Goal: Information Seeking & Learning: Learn about a topic

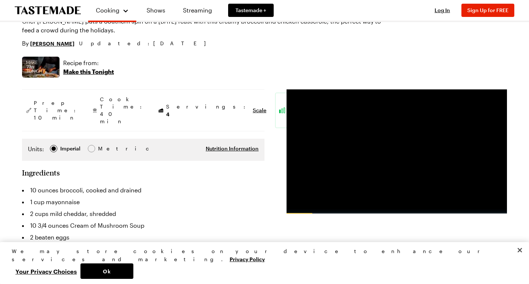
scroll to position [82, 0]
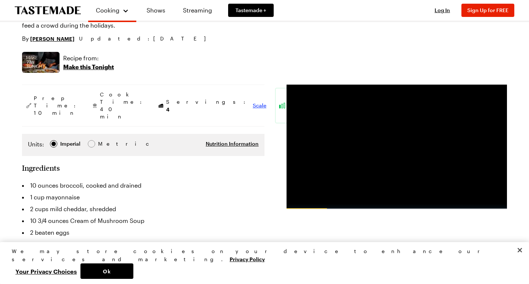
click at [253, 102] on span "Scale" at bounding box center [260, 105] width 14 height 7
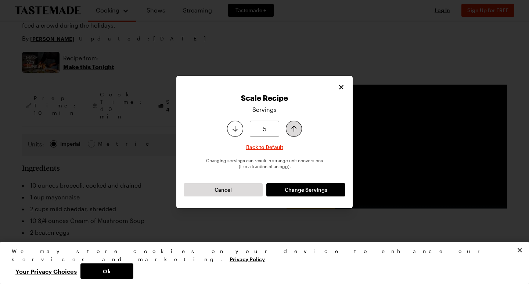
click at [293, 130] on icon "Increase serving size by one" at bounding box center [294, 128] width 9 height 9
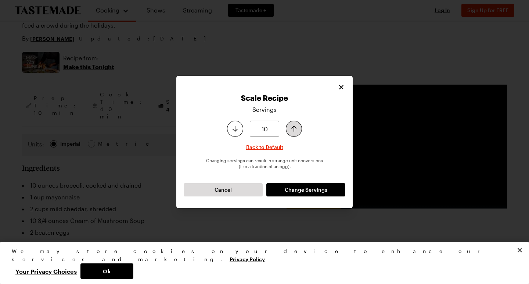
click at [293, 130] on icon "Increase serving size by one" at bounding box center [294, 128] width 9 height 9
type input "14"
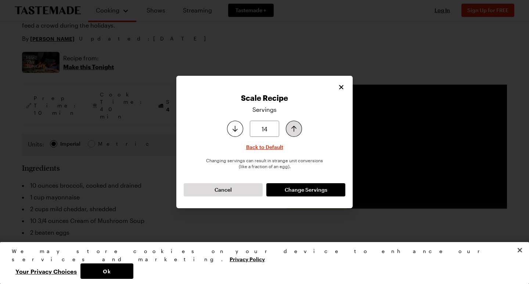
click at [293, 130] on icon "Increase serving size by one" at bounding box center [294, 128] width 9 height 9
click at [304, 191] on span "Change Servings" at bounding box center [306, 189] width 43 height 7
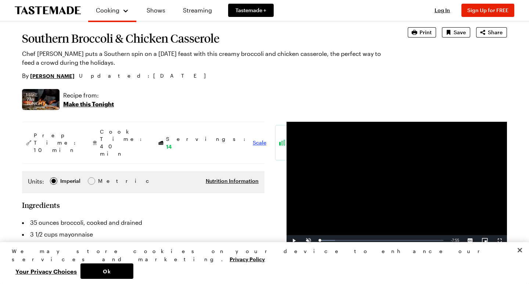
scroll to position [43, 0]
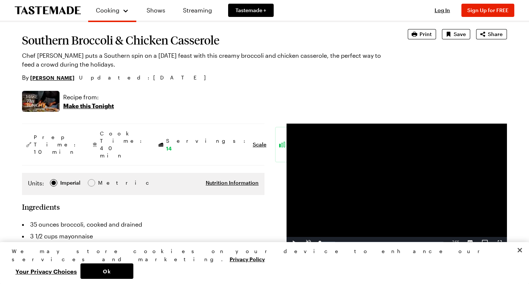
click at [292, 242] on span "Video Player" at bounding box center [294, 242] width 15 height 0
click at [308, 242] on span "Video Player" at bounding box center [308, 242] width 15 height 0
drag, startPoint x: 333, startPoint y: 242, endPoint x: 321, endPoint y: 242, distance: 12.1
click at [321, 242] on div "Volume Level" at bounding box center [320, 242] width 4 height 1
drag, startPoint x: 324, startPoint y: 241, endPoint x: 307, endPoint y: 242, distance: 16.2
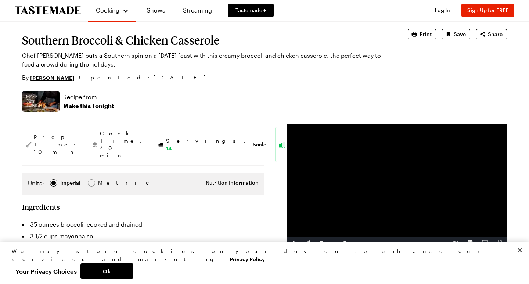
click at [307, 242] on div "Play Mute 93% Current Time 0:14 / Duration 7:55 Loaded : 54.56% 0:00 0:14 Strea…" at bounding box center [397, 242] width 221 height 11
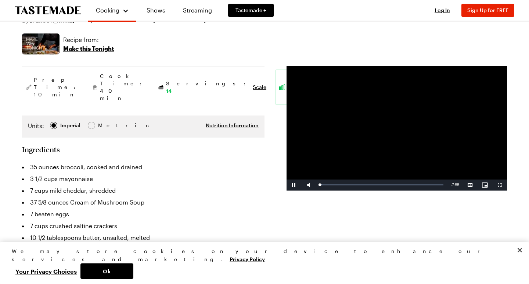
scroll to position [102, 0]
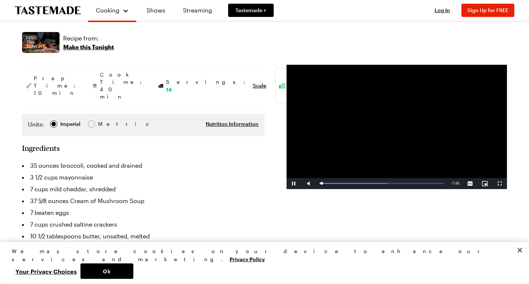
click at [294, 183] on span "Video Player" at bounding box center [294, 183] width 15 height 0
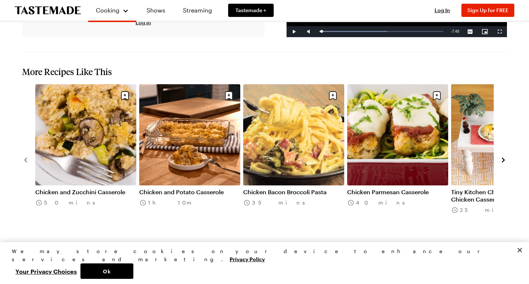
scroll to position [728, 0]
click at [110, 188] on link "Chicken and Zucchini Casserole" at bounding box center [85, 191] width 101 height 7
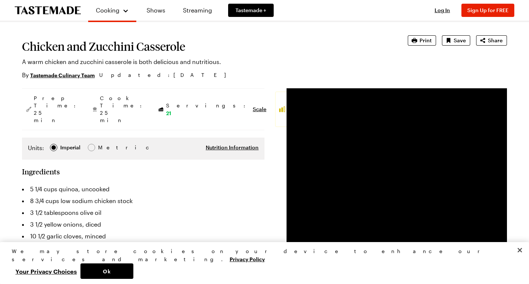
scroll to position [36, 0]
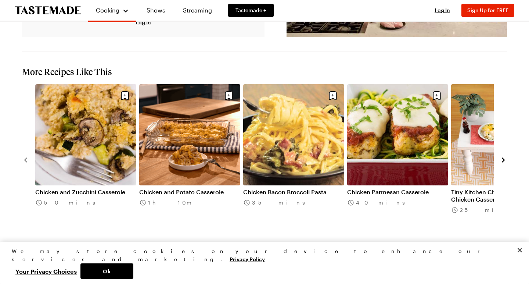
click at [182, 188] on link "Chicken and Potato Casserole" at bounding box center [189, 191] width 101 height 7
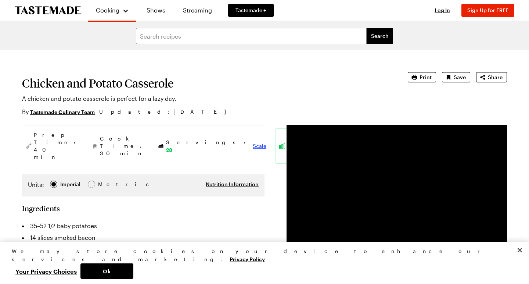
click at [253, 142] on span "Scale" at bounding box center [260, 145] width 14 height 7
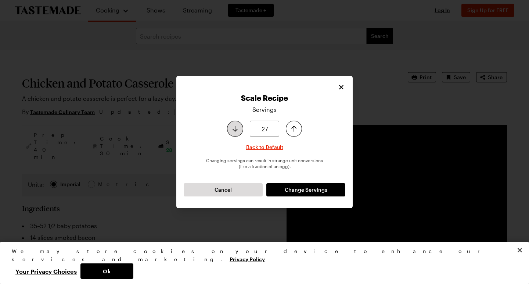
click at [236, 129] on icon "Decrease serving size by one" at bounding box center [235, 128] width 9 height 9
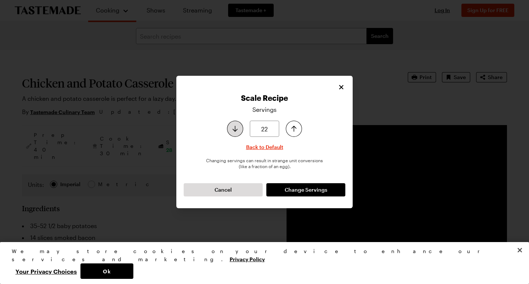
click at [236, 129] on icon "Decrease serving size by one" at bounding box center [235, 128] width 9 height 9
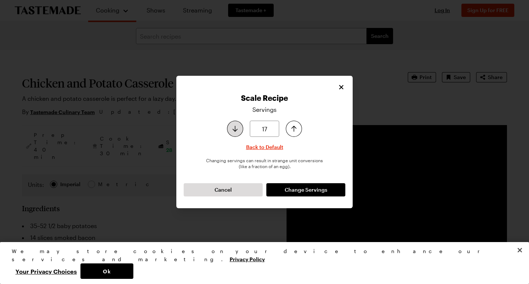
click at [236, 129] on icon "Decrease serving size by one" at bounding box center [235, 128] width 9 height 9
type input "15"
click at [236, 129] on icon "Decrease serving size by one" at bounding box center [235, 128] width 9 height 9
click at [292, 186] on button "Change Servings" at bounding box center [306, 189] width 79 height 13
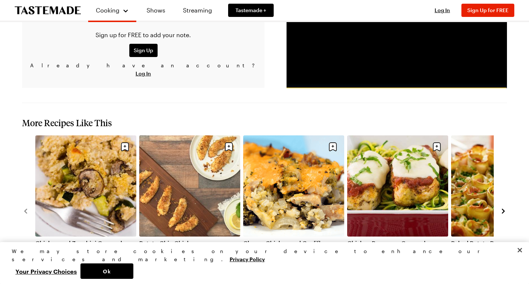
scroll to position [676, 0]
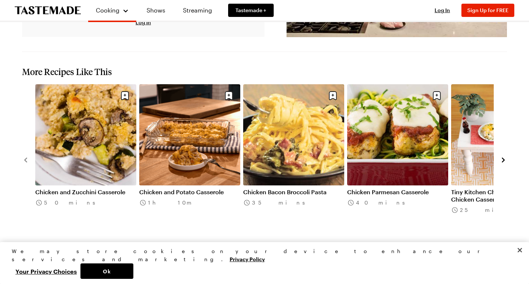
scroll to position [728, 0]
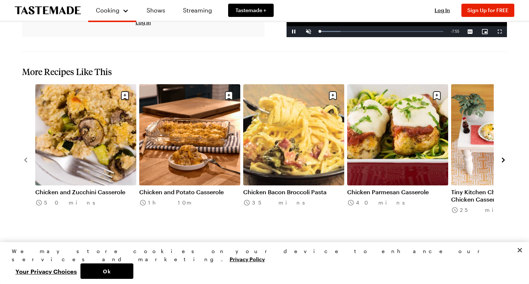
click at [503, 158] on icon "navigate to next item" at bounding box center [503, 160] width 3 height 5
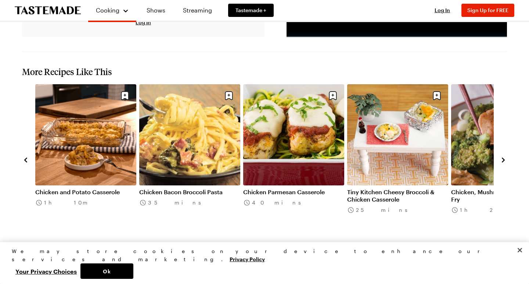
click at [504, 156] on icon "navigate to next item" at bounding box center [503, 159] width 7 height 7
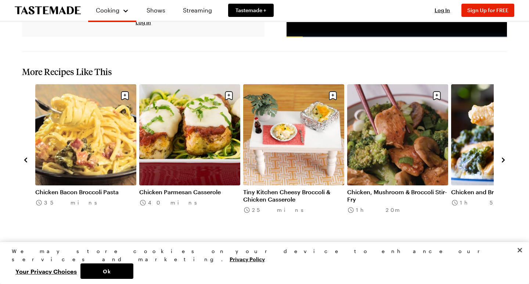
click at [504, 156] on icon "navigate to next item" at bounding box center [503, 159] width 7 height 7
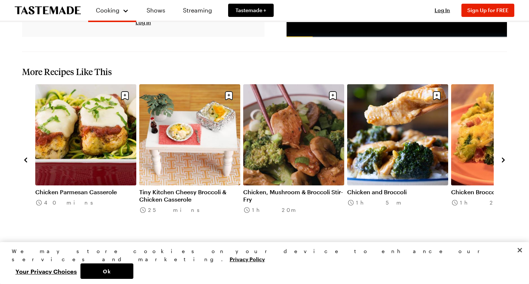
click at [504, 156] on icon "navigate to next item" at bounding box center [503, 159] width 7 height 7
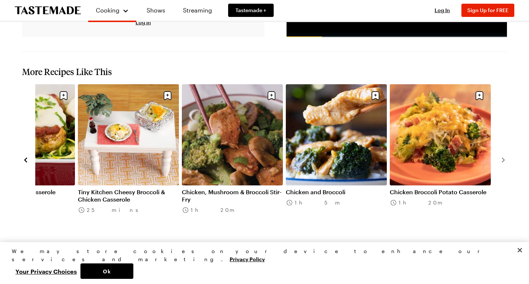
scroll to position [727, 0]
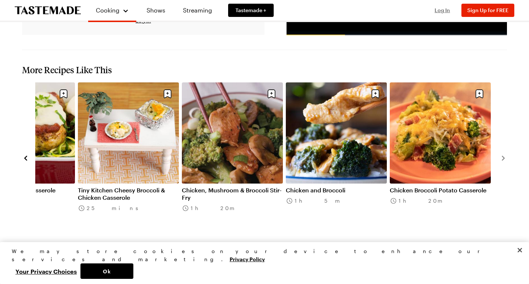
click at [445, 11] on span "Log In" at bounding box center [442, 10] width 15 height 6
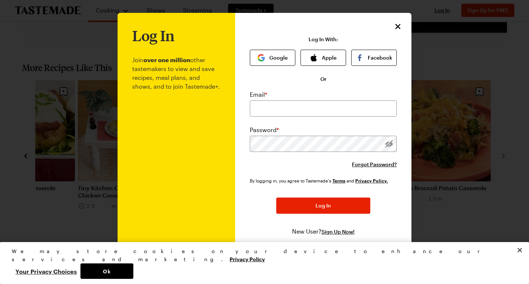
click at [81, 271] on button "Your Privacy Choices" at bounding box center [46, 270] width 69 height 15
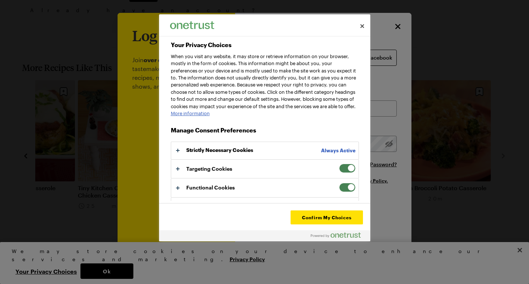
click at [340, 172] on span "Your Privacy Choices" at bounding box center [347, 168] width 17 height 9
click at [339, 164] on input "Targeting Cookies" at bounding box center [339, 164] width 0 height 0
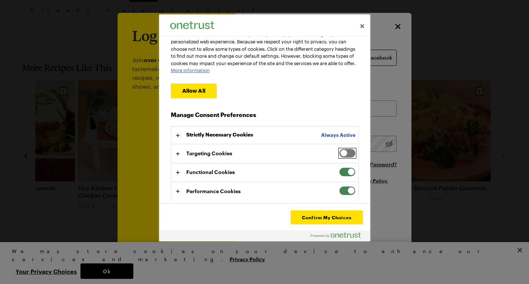
scroll to position [46, 0]
click at [180, 154] on button "Your Privacy Choices" at bounding box center [264, 153] width 187 height 18
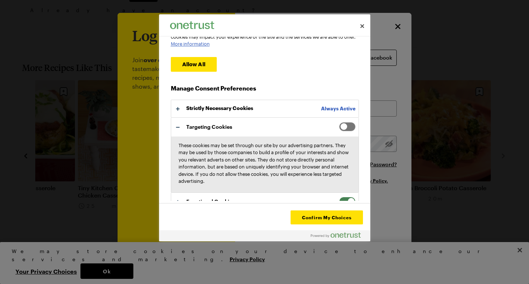
click at [180, 118] on button "Your Privacy Choices" at bounding box center [264, 155] width 187 height 74
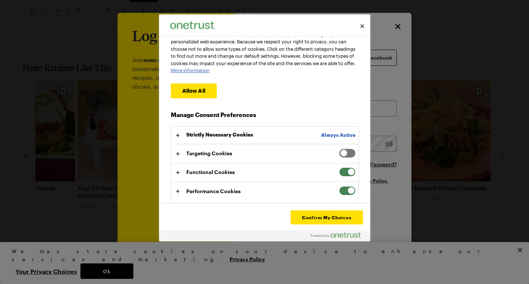
scroll to position [47, 0]
click at [178, 135] on button "Your Privacy Choices" at bounding box center [264, 134] width 187 height 17
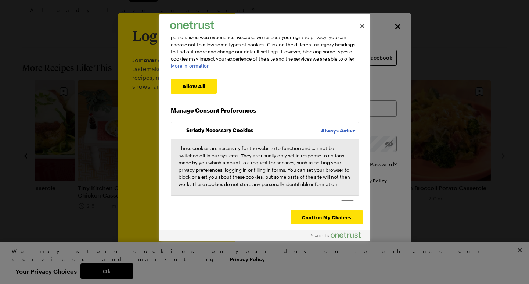
click at [178, 135] on button "Your Privacy Choices" at bounding box center [264, 158] width 187 height 73
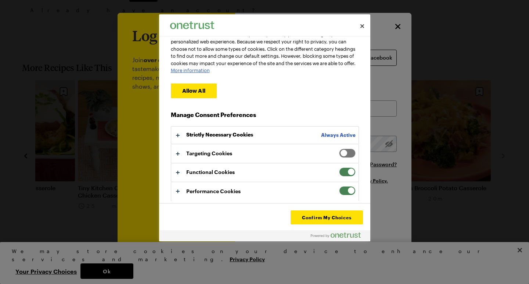
click at [180, 173] on button "Your Privacy Choices" at bounding box center [264, 172] width 187 height 18
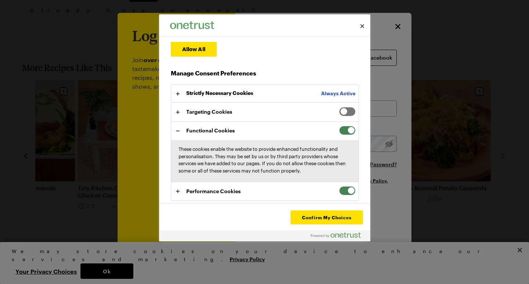
scroll to position [88, 0]
click at [179, 132] on button "Your Privacy Choices" at bounding box center [264, 152] width 187 height 60
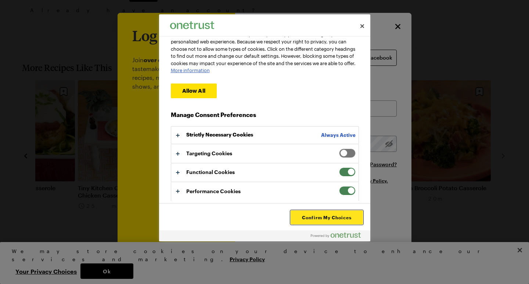
click at [330, 219] on button "Confirm My Choices" at bounding box center [327, 217] width 72 height 14
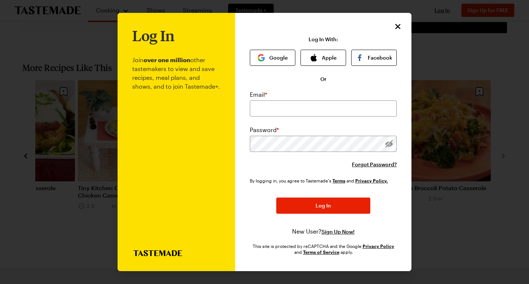
click at [399, 27] on icon "Close" at bounding box center [398, 26] width 5 height 5
